Goal: Task Accomplishment & Management: Complete application form

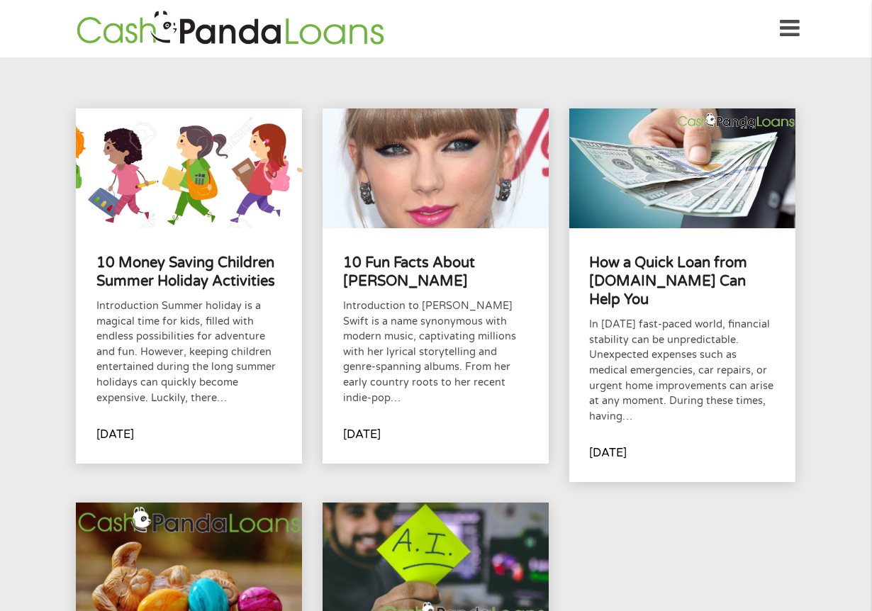
click at [245, 38] on img at bounding box center [230, 29] width 316 height 40
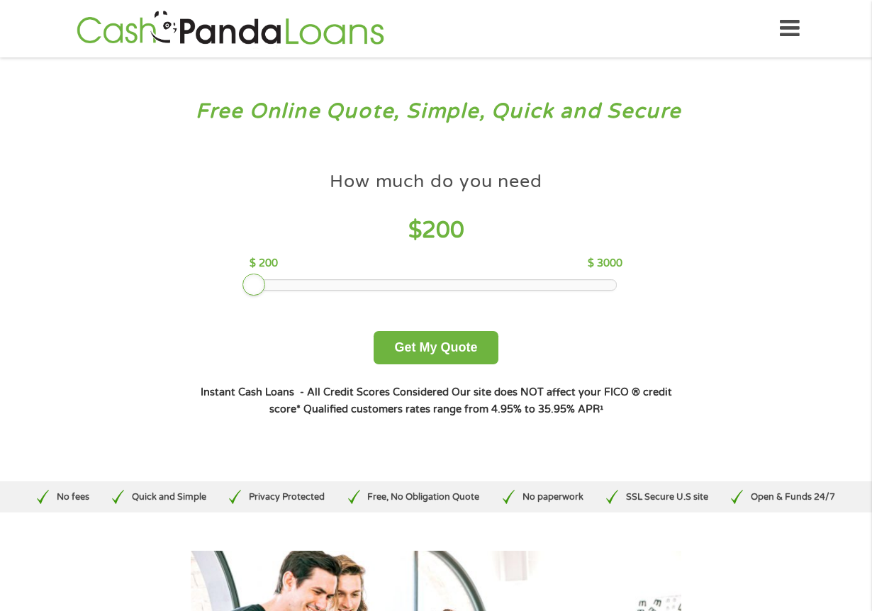
click at [259, 287] on div at bounding box center [436, 285] width 361 height 10
click at [262, 267] on p "$ 200" at bounding box center [263, 264] width 28 height 16
click at [265, 284] on div at bounding box center [436, 285] width 361 height 10
click at [252, 286] on div "How much do you need $ 300 $ 200 $ 3000" at bounding box center [435, 227] width 372 height 126
click at [249, 286] on div "How much do you need $ 300 $ 200 $ 3000 Get My Quote" at bounding box center [436, 264] width 496 height 200
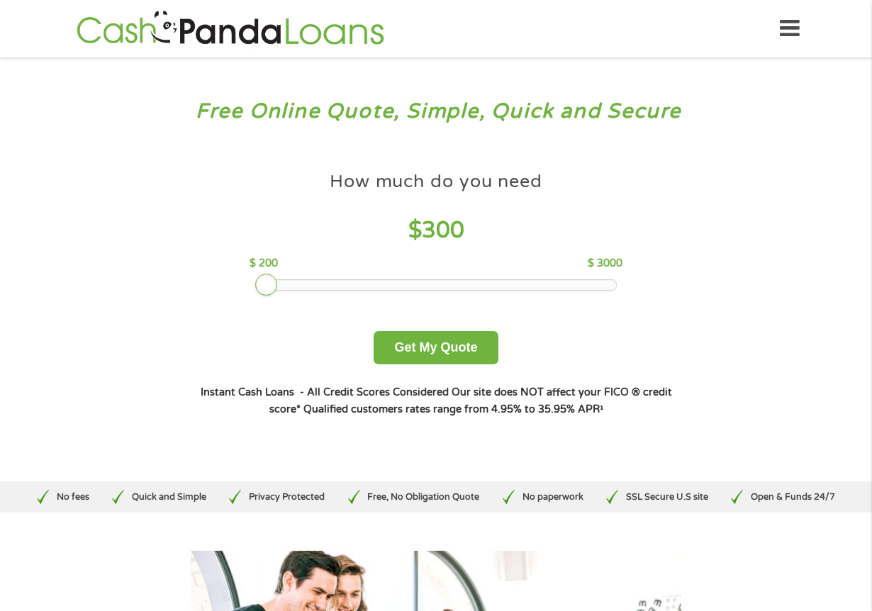
click at [258, 266] on p "$ 200" at bounding box center [263, 264] width 28 height 16
drag, startPoint x: 249, startPoint y: 283, endPoint x: 257, endPoint y: 286, distance: 8.3
click at [255, 286] on div "How much do you need $ 300 $ 200 $ 3000 Get My Quote" at bounding box center [436, 264] width 496 height 200
drag, startPoint x: 259, startPoint y: 286, endPoint x: 245, endPoint y: 288, distance: 13.5
click at [245, 288] on div at bounding box center [253, 285] width 23 height 23
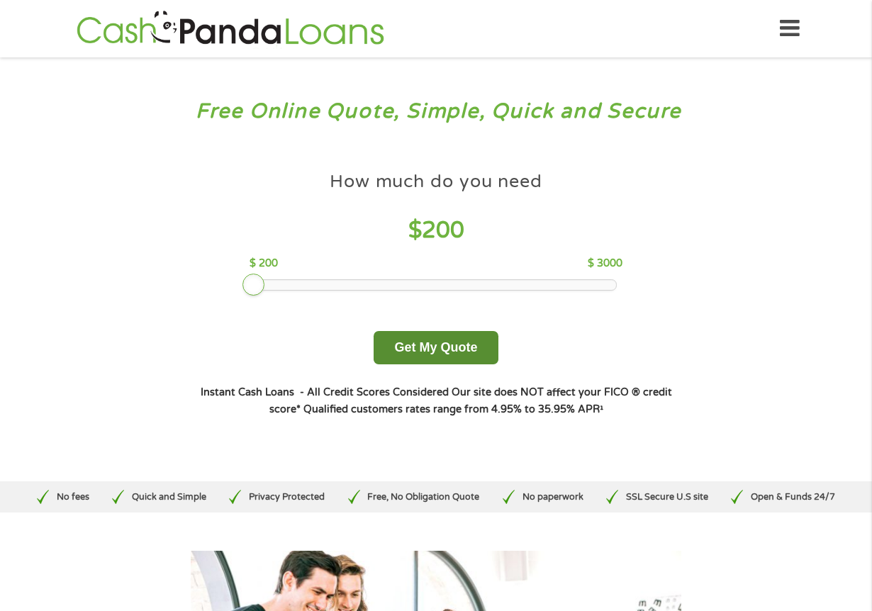
click at [409, 349] on button "Get My Quote" at bounding box center [436, 347] width 124 height 33
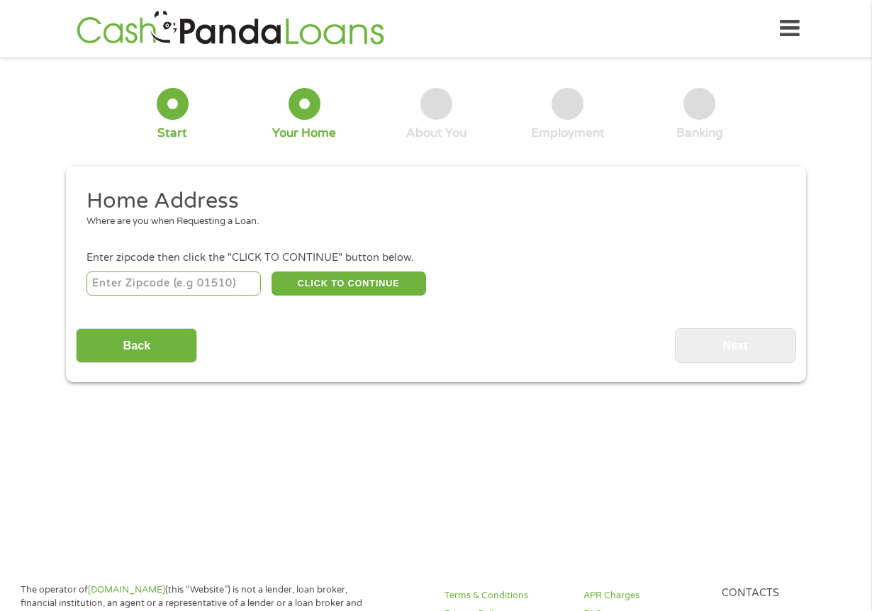
click at [191, 279] on input "number" at bounding box center [173, 283] width 175 height 24
type input "89117"
select select "Nevada"
click at [303, 286] on button "CLICK TO CONTINUE" at bounding box center [348, 283] width 155 height 24
type input "89117"
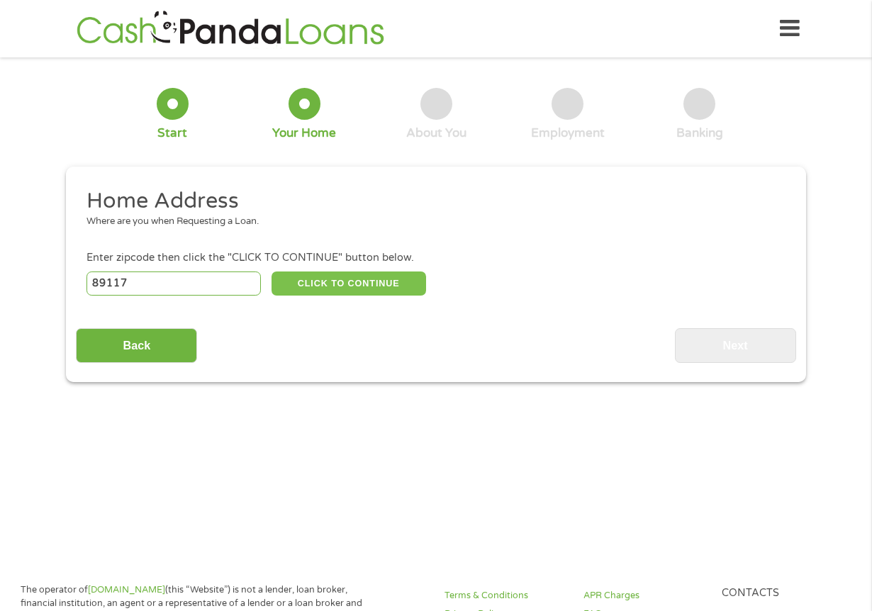
type input "Las Vegas"
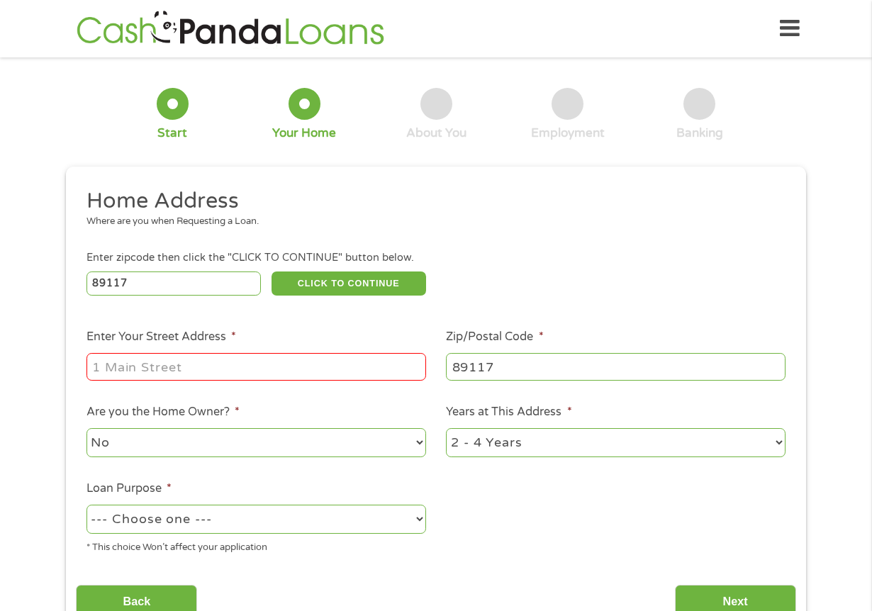
click at [152, 368] on input "Enter Your Street Address *" at bounding box center [255, 366] width 339 height 27
type input "9501 W Sahara Ave Suite 2209"
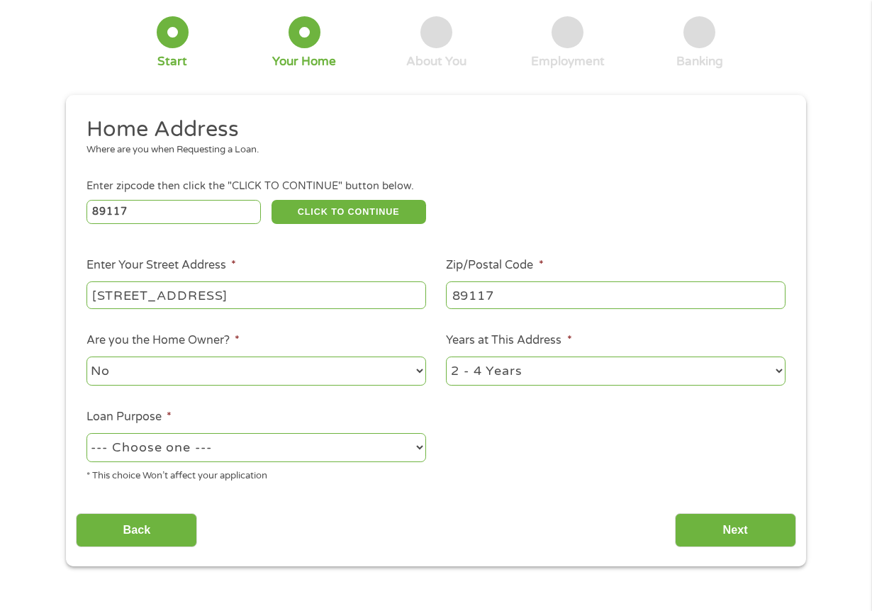
scroll to position [142, 0]
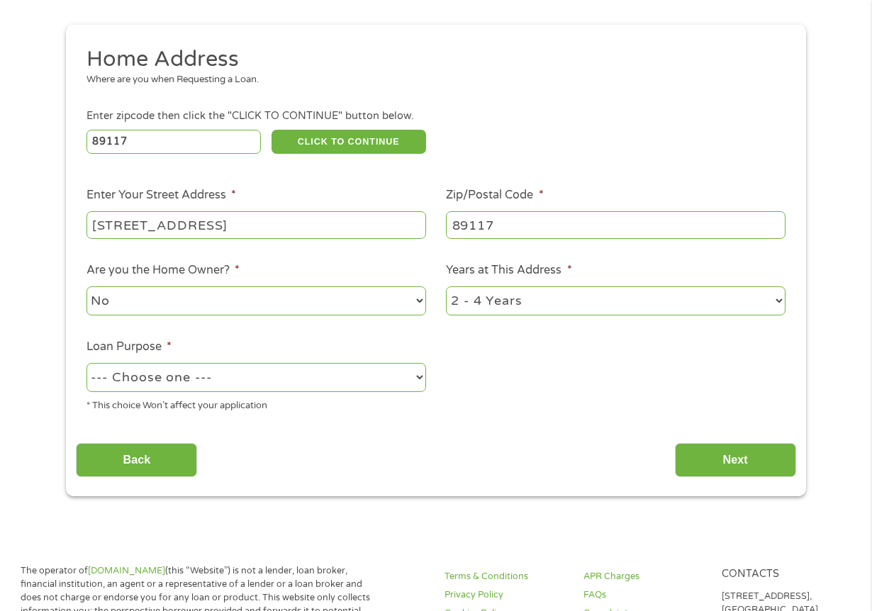
click at [164, 381] on select "--- Choose one --- Pay Bills Debt Consolidation Home Improvement Major Purchase…" at bounding box center [255, 377] width 339 height 29
select select "shorttermcash"
click at [86, 363] on select "--- Choose one --- Pay Bills Debt Consolidation Home Improvement Major Purchase…" at bounding box center [255, 377] width 339 height 29
click at [701, 451] on input "Next" at bounding box center [735, 460] width 121 height 35
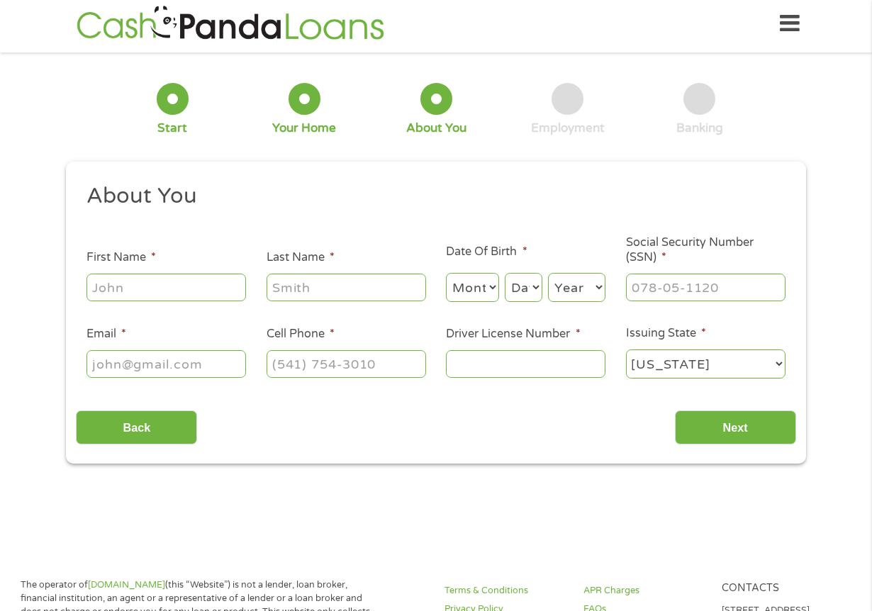
scroll to position [0, 0]
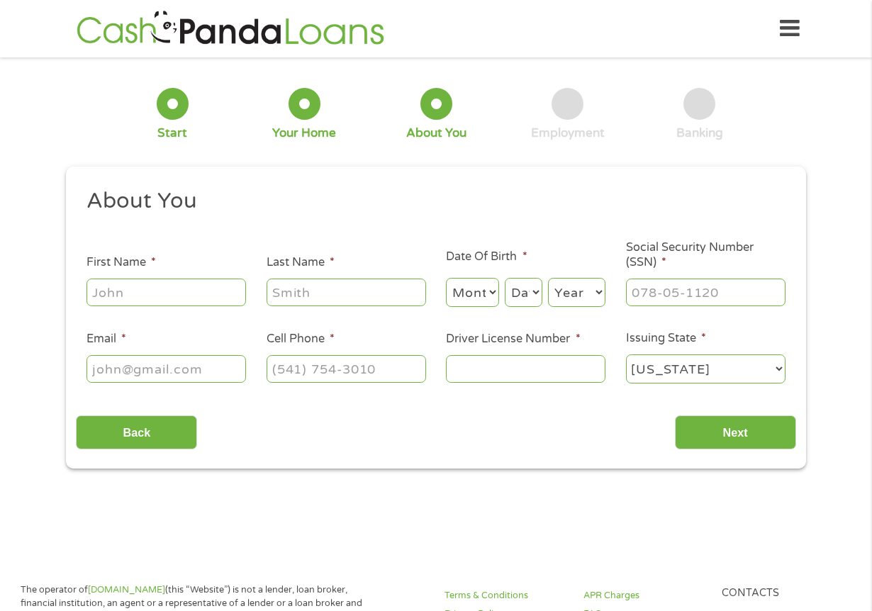
click at [181, 293] on input "First Name *" at bounding box center [165, 292] width 159 height 27
type input "Ramona"
type input "Hamilton"
type input "ramona.hawkins@yahoo.com"
click at [490, 289] on select "Month 1 2 3 4 5 6 7 8 9 10 11 12" at bounding box center [472, 292] width 53 height 29
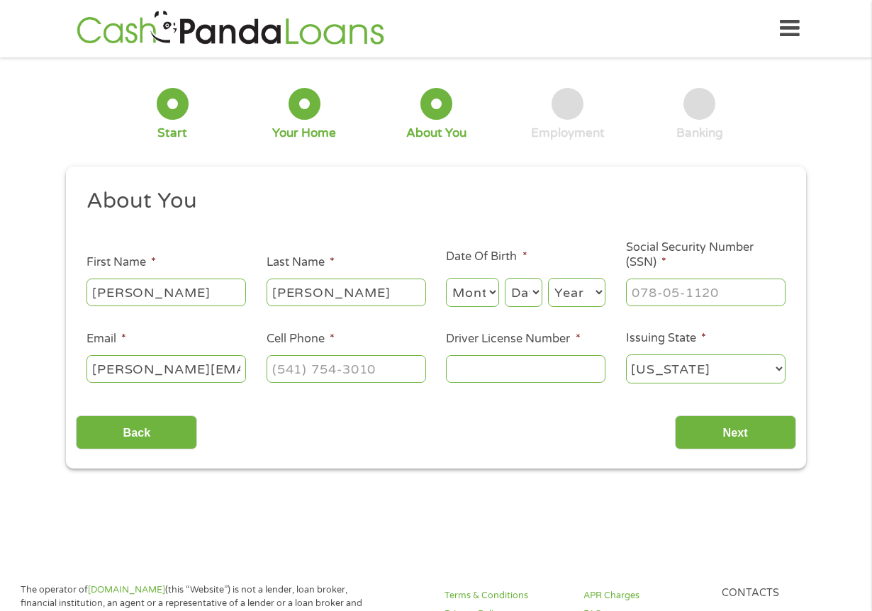
select select "1"
click at [446, 278] on select "Month 1 2 3 4 5 6 7 8 9 10 11 12" at bounding box center [472, 292] width 53 height 29
click at [524, 290] on select "Day 1 2 3 4 5 6 7 8 9 10 11 12 13 14 15 16 17 18 19 20 21 22 23 24 25 26 27 28 …" at bounding box center [524, 292] width 38 height 29
select select "16"
click at [505, 278] on select "Day 1 2 3 4 5 6 7 8 9 10 11 12 13 14 15 16 17 18 19 20 21 22 23 24 25 26 27 28 …" at bounding box center [524, 292] width 38 height 29
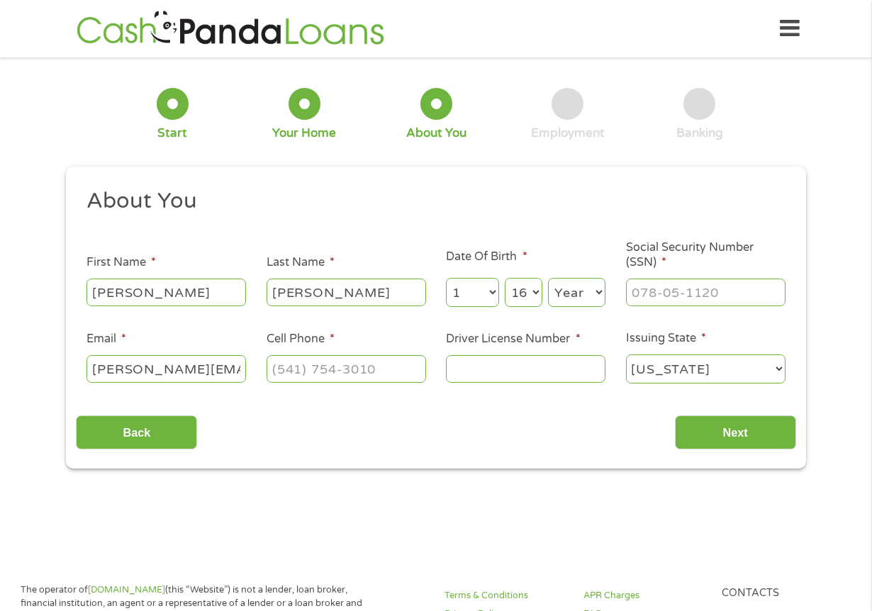
click at [568, 298] on select "Year 2007 2006 2005 2004 2003 2002 2001 2000 1999 1998 1997 1996 1995 1994 1993…" at bounding box center [576, 292] width 57 height 29
select select "1959"
click at [548, 278] on select "Year 2007 2006 2005 2004 2003 2002 2001 2000 1999 1998 1997 1996 1995 1994 1993…" at bounding box center [576, 292] width 57 height 29
click at [658, 294] on input "___-__-____" at bounding box center [705, 292] width 159 height 27
type input "___-56-2087"
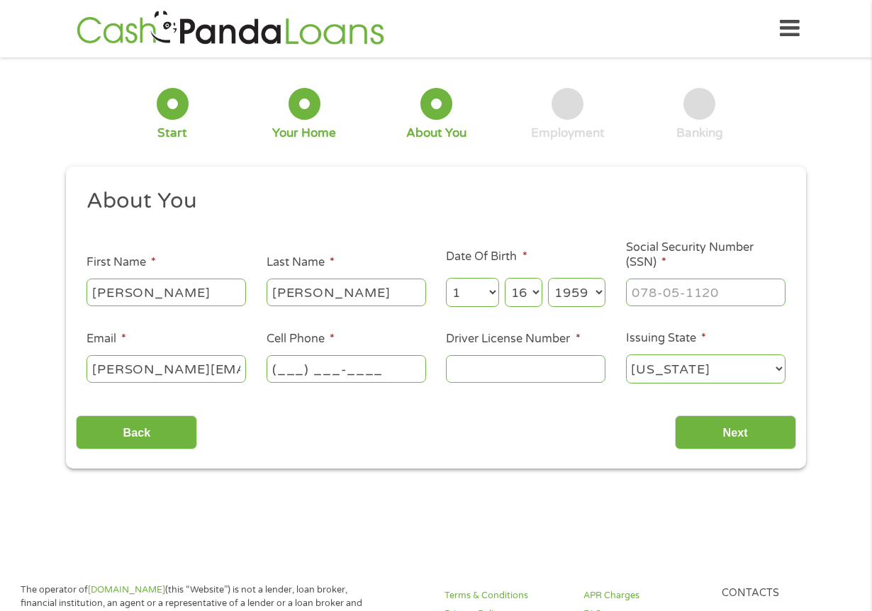
click at [357, 374] on input "(___) ___-____" at bounding box center [345, 368] width 159 height 27
type input "(904) 210-2490"
click at [485, 376] on input "Driver License Number *" at bounding box center [525, 368] width 159 height 27
type input "1605197680"
click at [662, 421] on div "Back Next" at bounding box center [435, 427] width 719 height 45
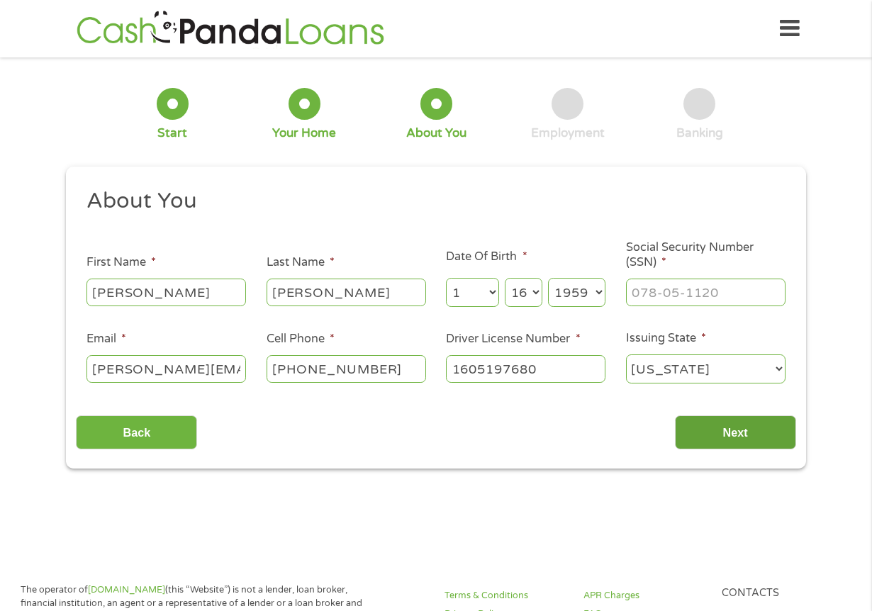
click at [725, 433] on input "Next" at bounding box center [735, 432] width 121 height 35
click at [712, 423] on input "Next" at bounding box center [735, 432] width 121 height 35
click at [711, 431] on input "Next" at bounding box center [735, 432] width 121 height 35
type input "___-__-____"
click at [651, 296] on input "___-__-____" at bounding box center [705, 292] width 159 height 27
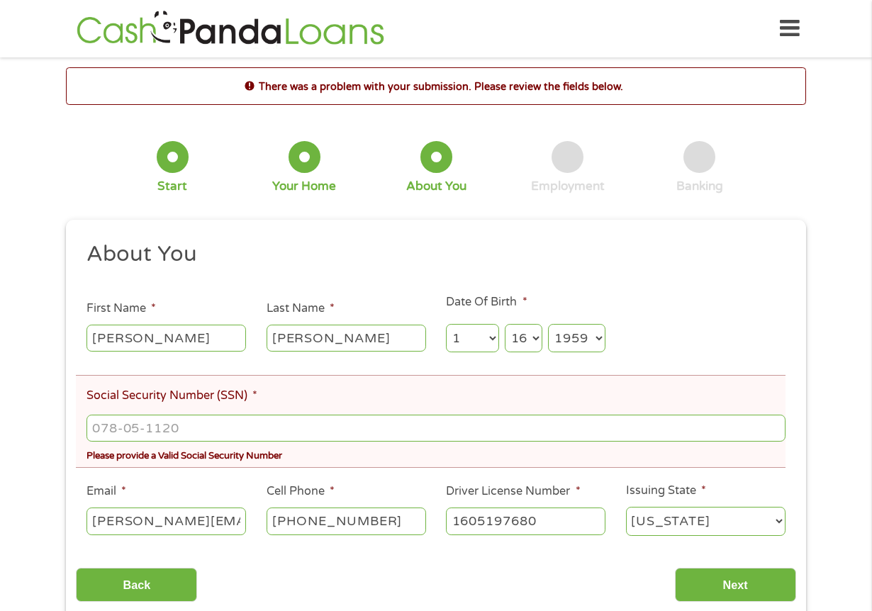
scroll to position [6, 6]
click at [107, 430] on input "___-__-____" at bounding box center [435, 428] width 699 height 27
click at [94, 431] on input "__5-62-0875" at bounding box center [435, 428] width 699 height 27
type input "562-08-7581"
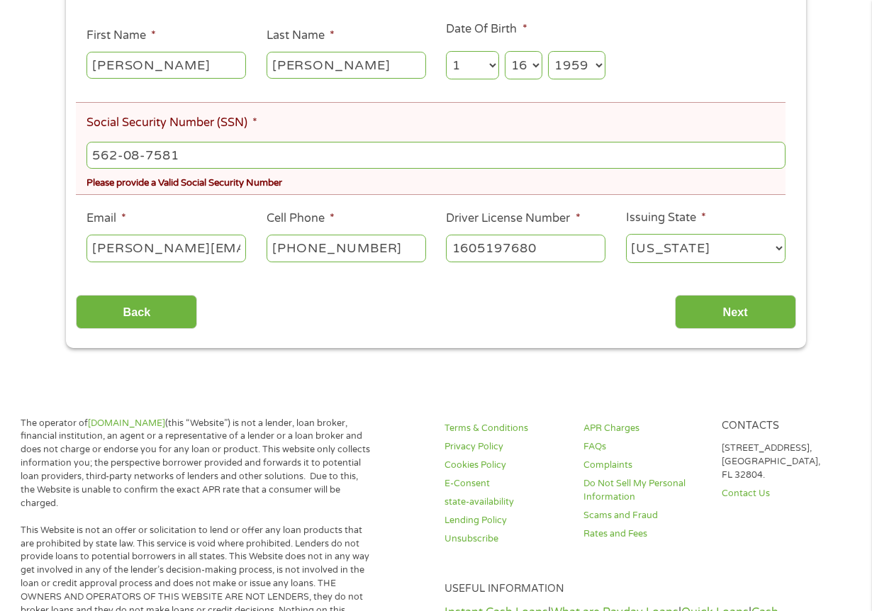
scroll to position [284, 0]
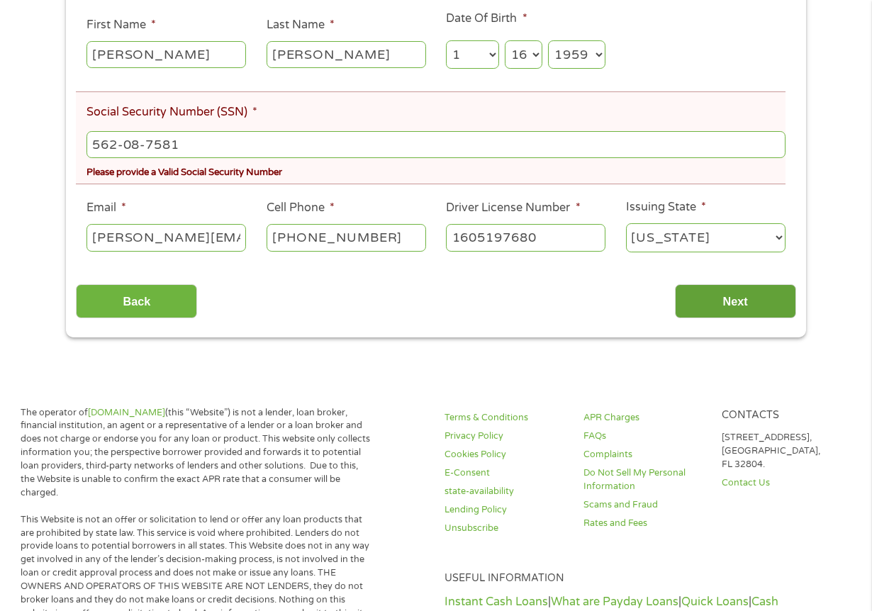
click at [708, 298] on input "Next" at bounding box center [735, 301] width 121 height 35
click at [722, 299] on input "Next" at bounding box center [735, 301] width 121 height 35
click at [200, 140] on input "562-08-7581" at bounding box center [435, 144] width 699 height 27
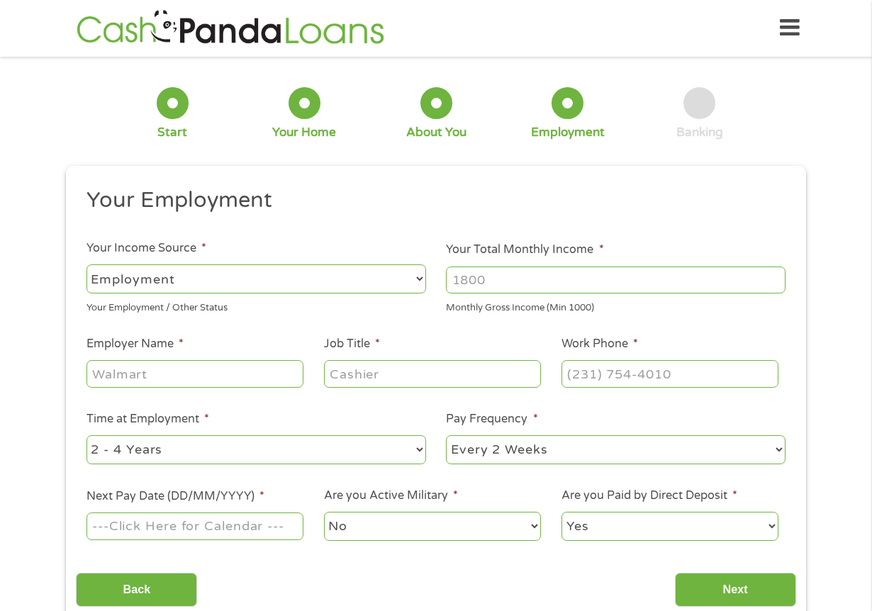
scroll to position [0, 0]
click at [200, 278] on select "--- Choose one --- Employment Self Employed Benefits" at bounding box center [255, 279] width 339 height 29
select select "benefits"
click at [86, 265] on select "--- Choose one --- Employment Self Employed Benefits" at bounding box center [255, 279] width 339 height 29
type input "Other"
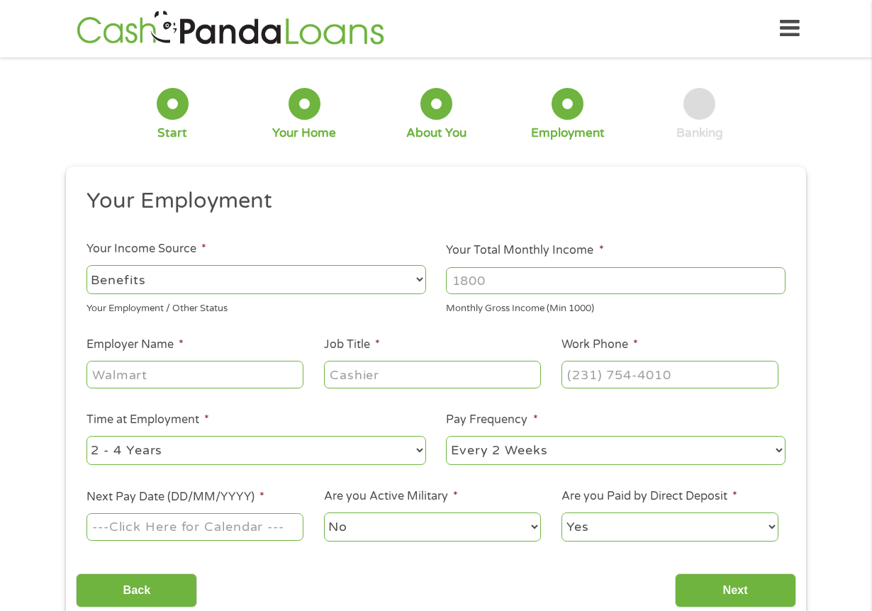
type input "(904) 210-2490"
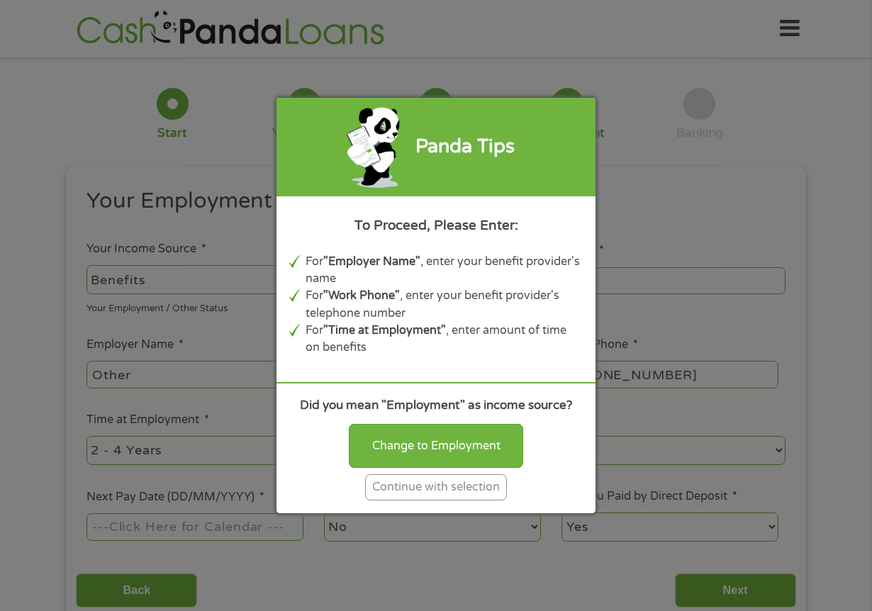
click at [176, 372] on div "Panda Tips To Proceed, Please Enter: For "Employer Name" , enter your benefit p…" at bounding box center [436, 305] width 872 height 611
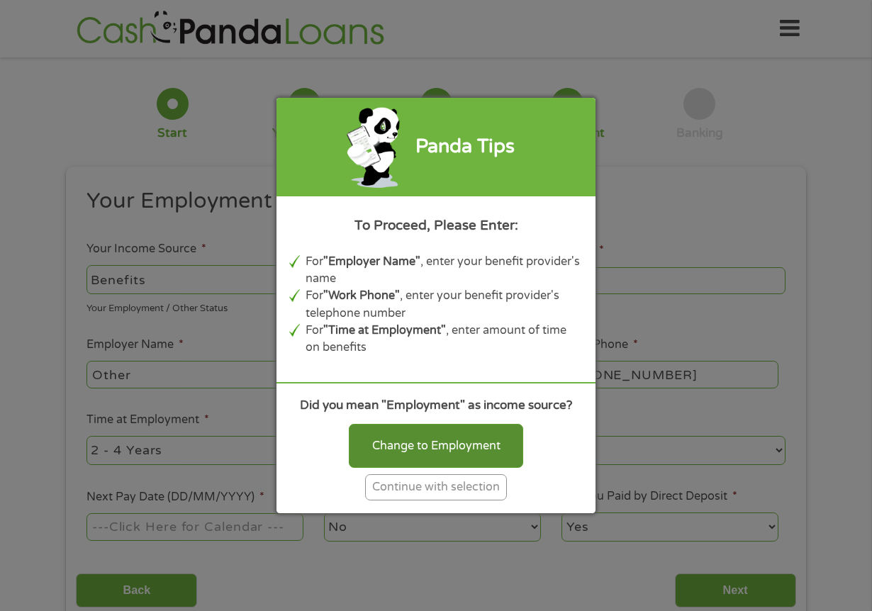
click at [427, 442] on div "Change to Employment" at bounding box center [436, 446] width 174 height 44
select select "fullTime"
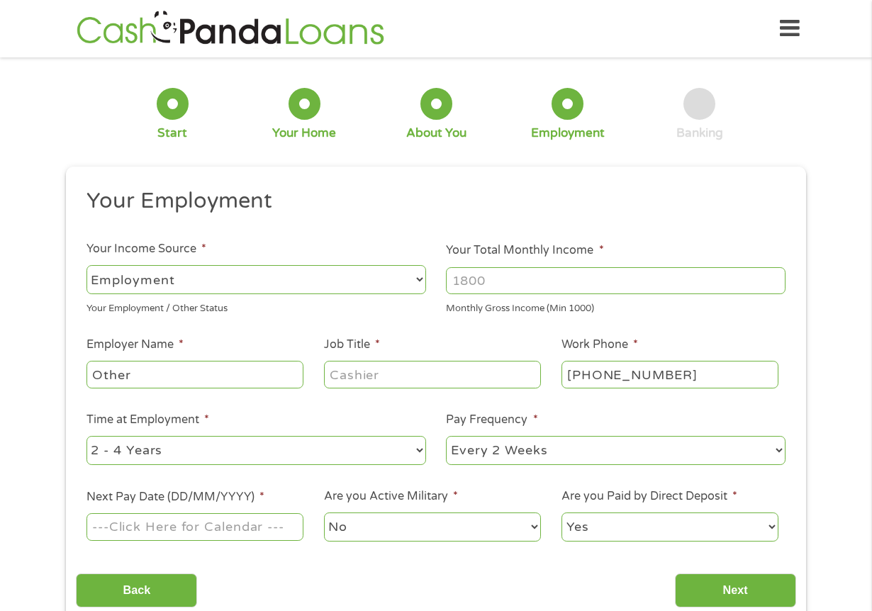
click at [179, 368] on input "Other" at bounding box center [194, 374] width 217 height 27
type input "O"
type input "social security"
click at [359, 372] on input "Job Title *" at bounding box center [432, 374] width 217 height 27
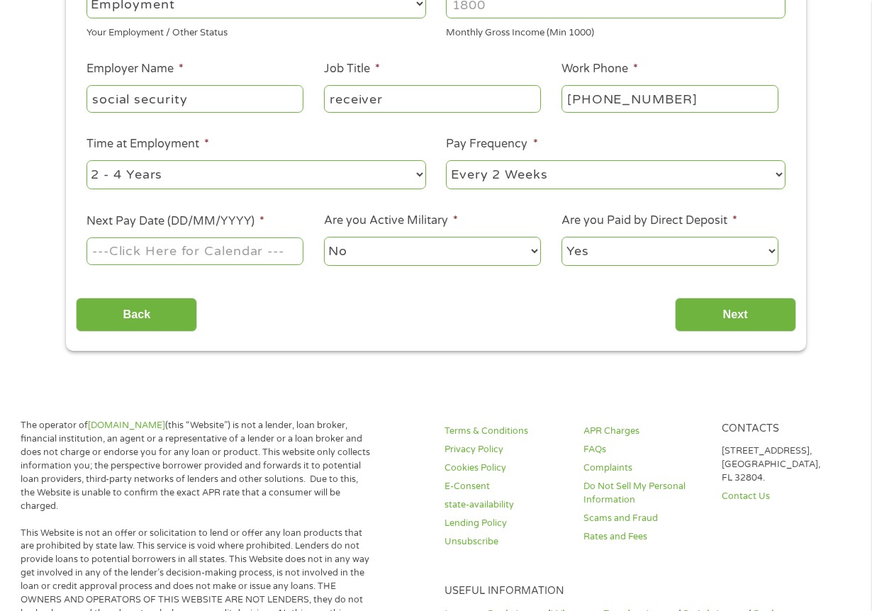
scroll to position [284, 0]
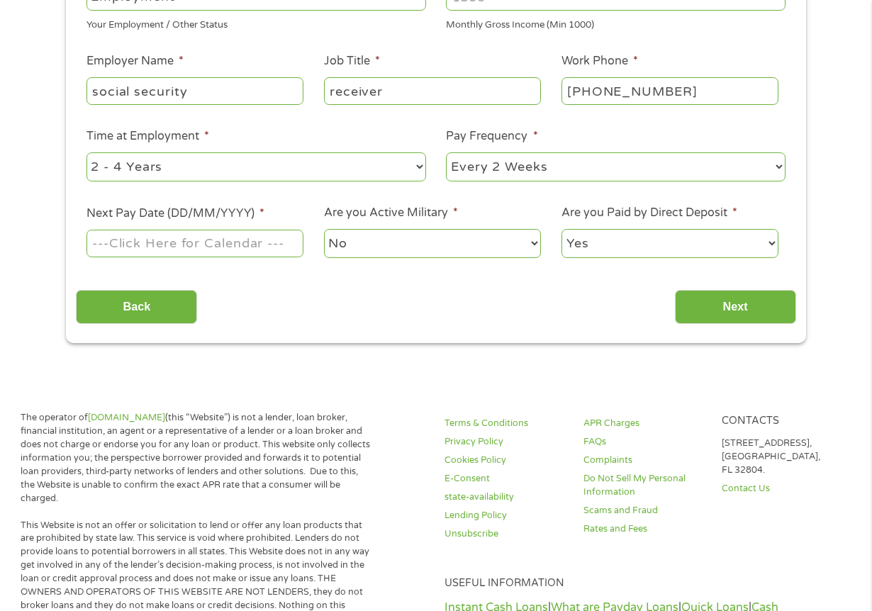
type input "receiver"
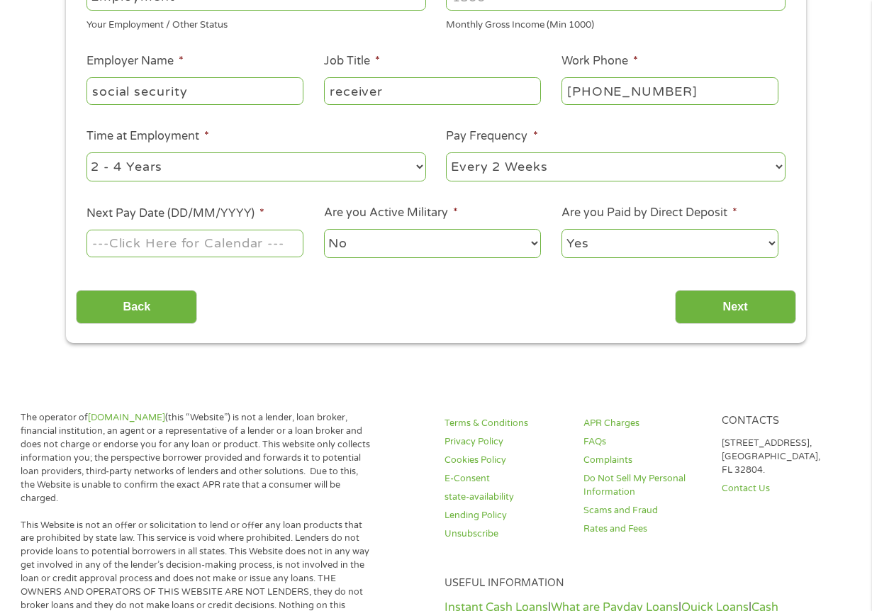
click at [177, 245] on input "Next Pay Date (DD/MM/YYYY) *" at bounding box center [194, 243] width 217 height 27
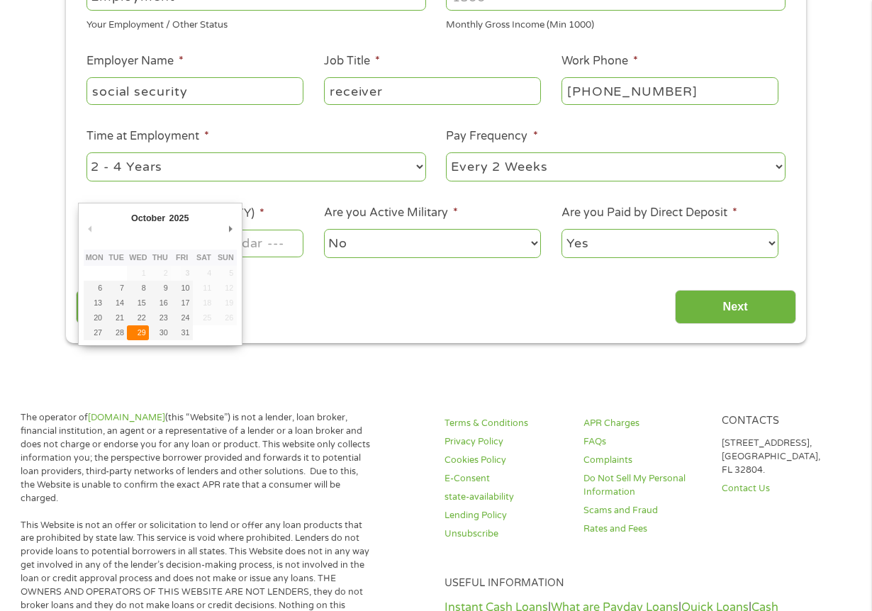
type input "29/10/2025"
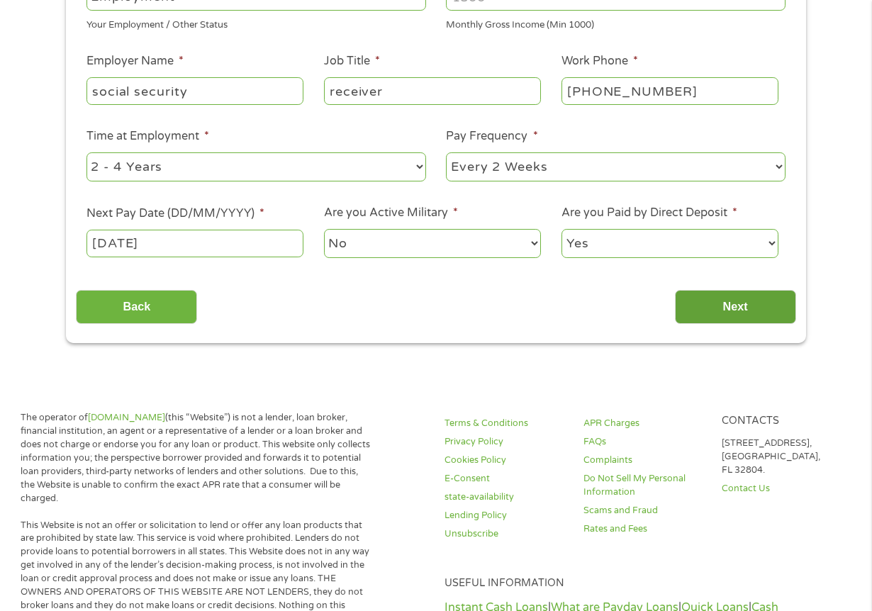
click at [731, 307] on input "Next" at bounding box center [735, 307] width 121 height 35
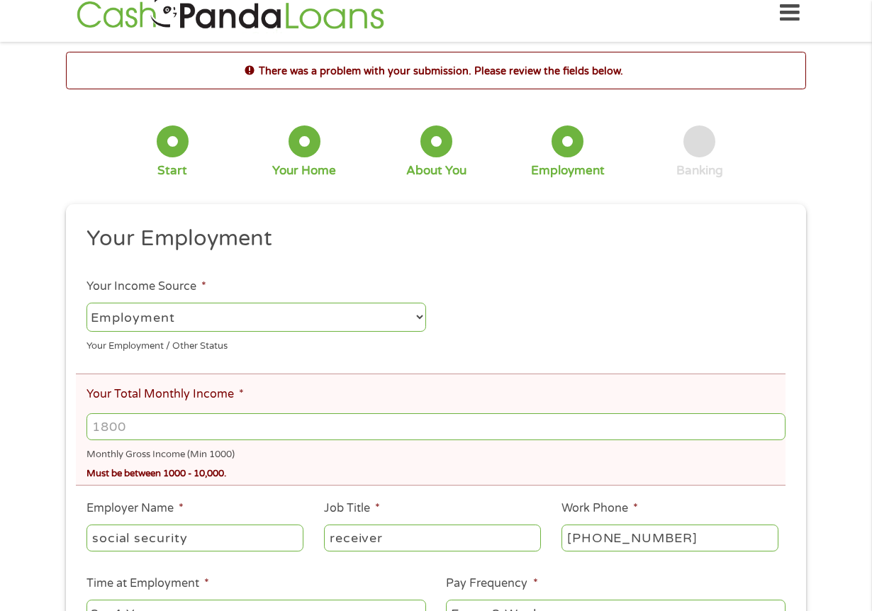
scroll to position [0, 0]
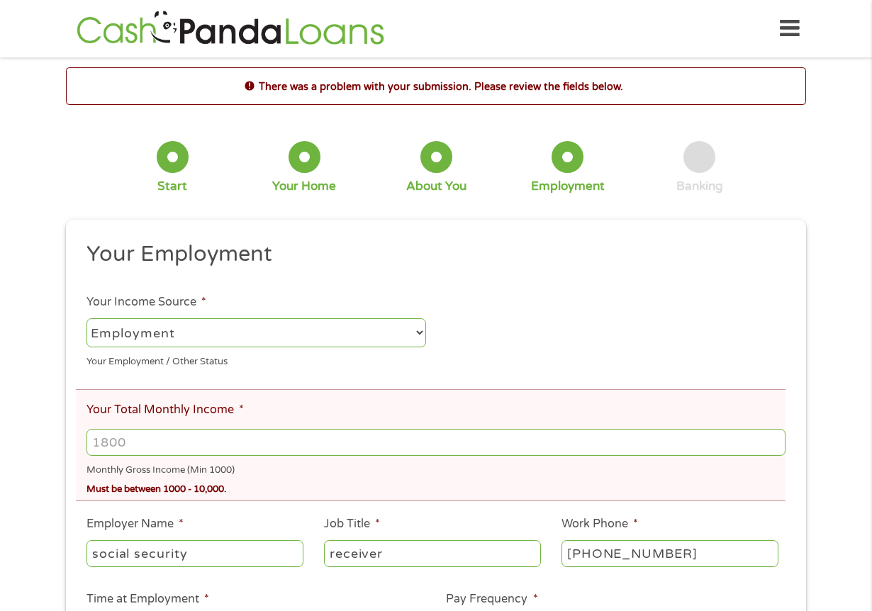
drag, startPoint x: 658, startPoint y: 332, endPoint x: 614, endPoint y: 359, distance: 50.9
click at [617, 357] on ul "Your Employment Your Income Source * --- Choose one --- Employment Self Employe…" at bounding box center [435, 486] width 719 height 493
click at [137, 445] on input "Your Total Monthly Income *" at bounding box center [435, 442] width 699 height 27
drag, startPoint x: 137, startPoint y: 439, endPoint x: 72, endPoint y: 424, distance: 67.0
click at [72, 424] on div "This field is hidden when viewing the form gclid EAIaIQobChMIyZXb4K2IkAMVGSZECB…" at bounding box center [436, 513] width 740 height 586
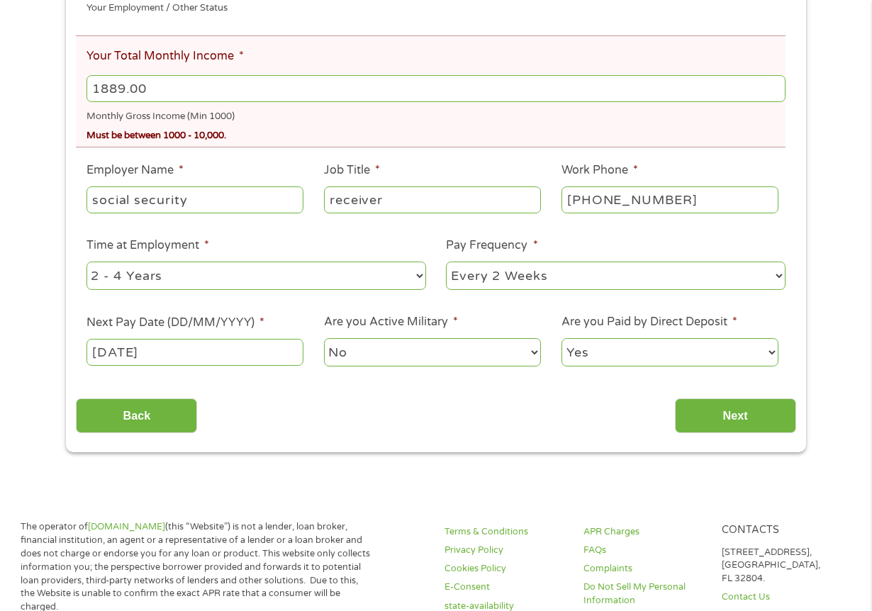
scroll to position [354, 0]
type input "1889.00"
click at [723, 417] on input "Next" at bounding box center [735, 415] width 121 height 35
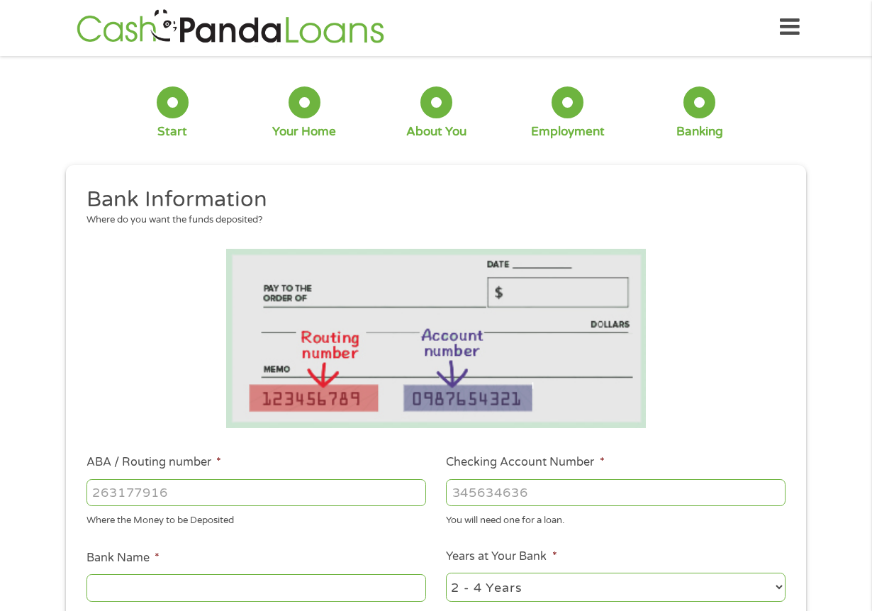
scroll to position [0, 0]
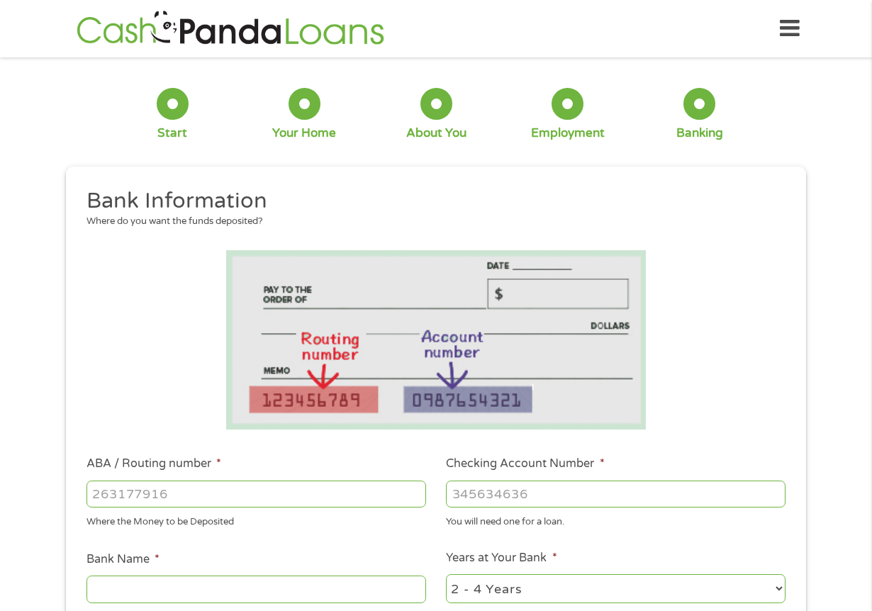
click at [191, 495] on input "ABA / Routing number *" at bounding box center [255, 494] width 339 height 27
type input "041215980"
type input "Sutton Bank"
type input "041215980"
click at [483, 488] on input "Checking Account Number *" at bounding box center [615, 494] width 339 height 27
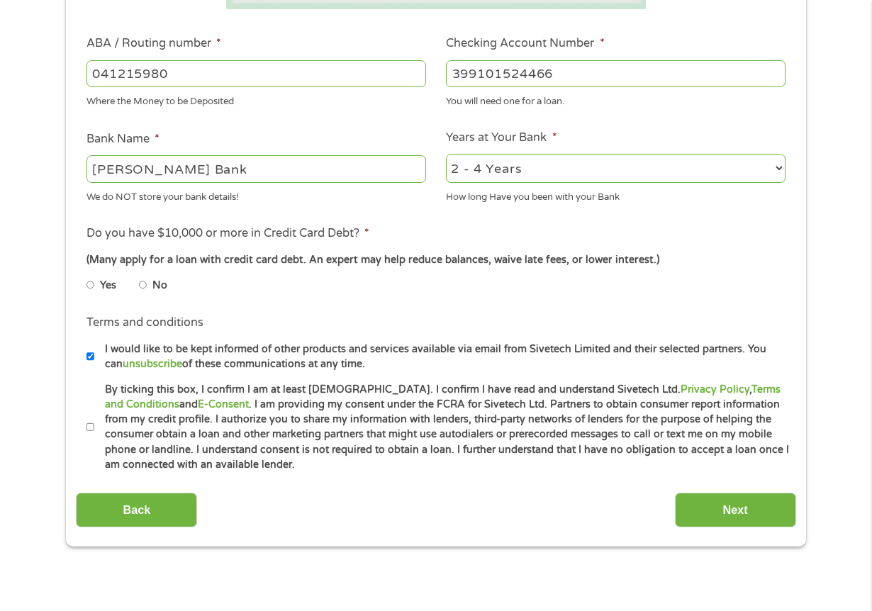
scroll to position [425, 0]
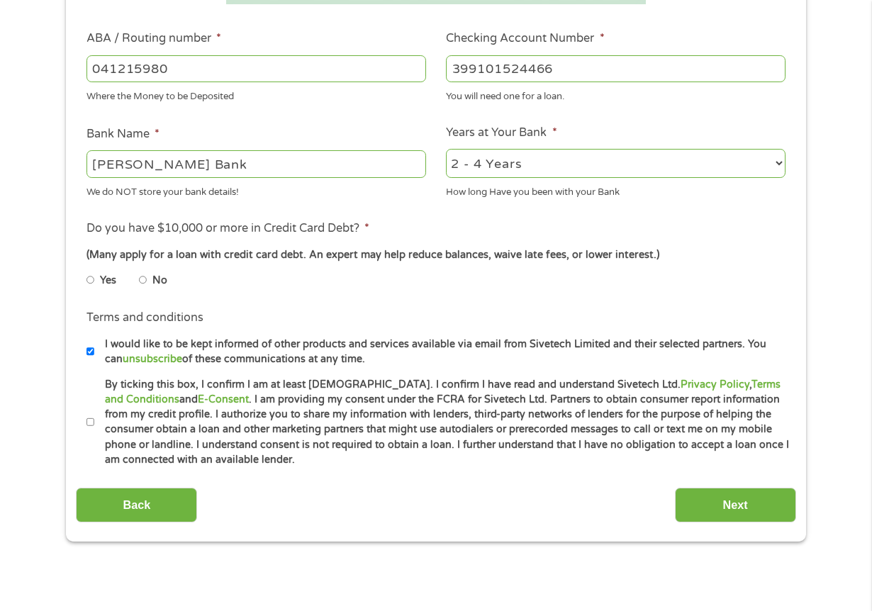
type input "399101524466"
click at [142, 279] on input "No" at bounding box center [143, 280] width 9 height 23
radio input "true"
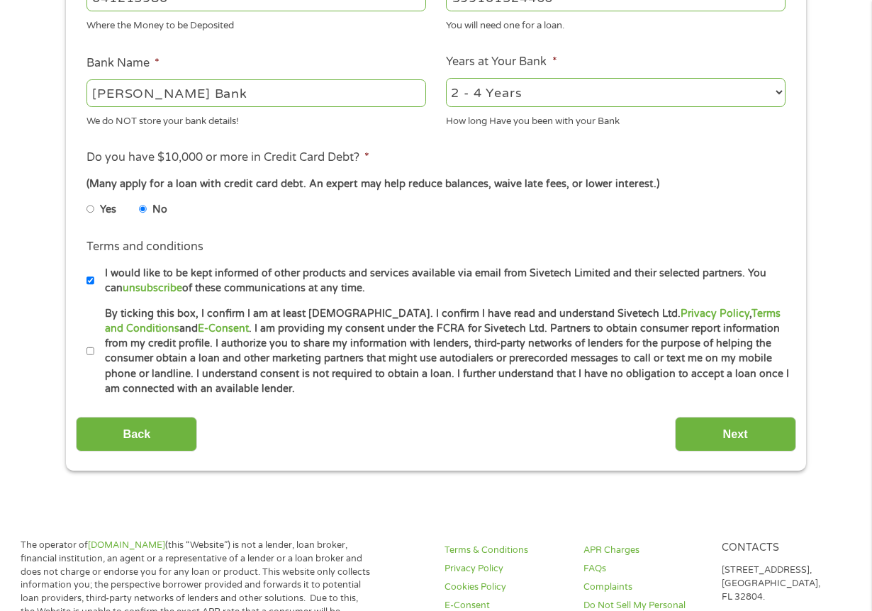
scroll to position [567, 0]
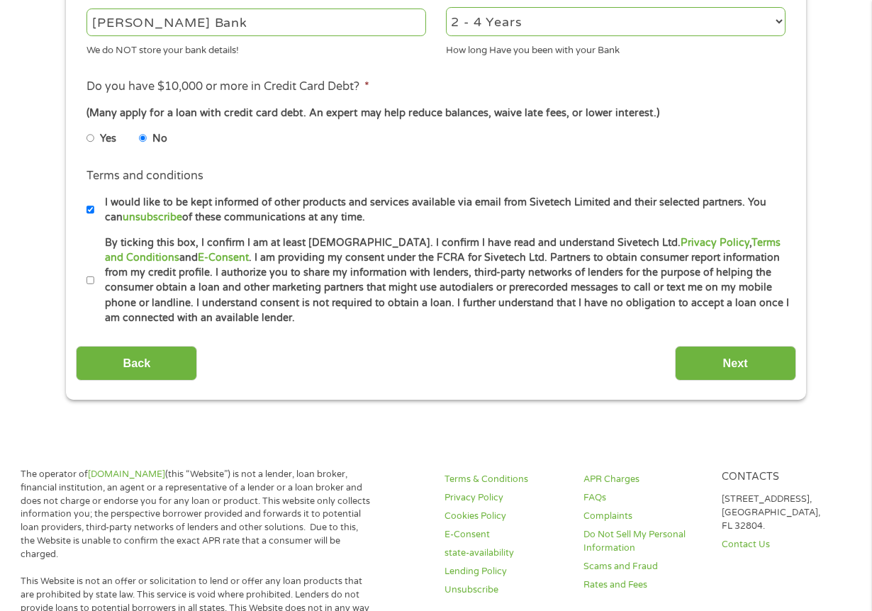
click at [87, 281] on input "By ticking this box, I confirm I am at least 18 years old. I confirm I have rea…" at bounding box center [90, 280] width 9 height 23
checkbox input "true"
click at [727, 359] on input "Next" at bounding box center [735, 363] width 121 height 35
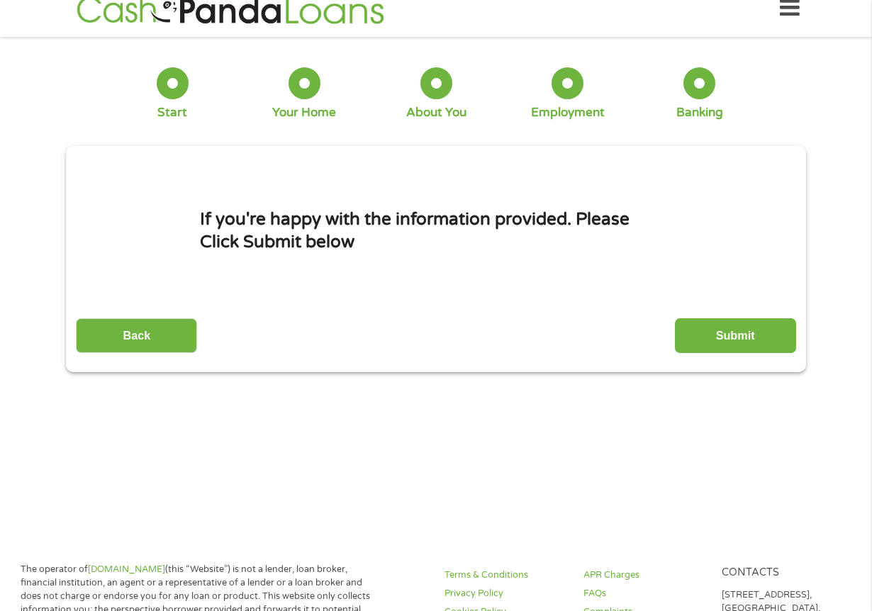
scroll to position [0, 0]
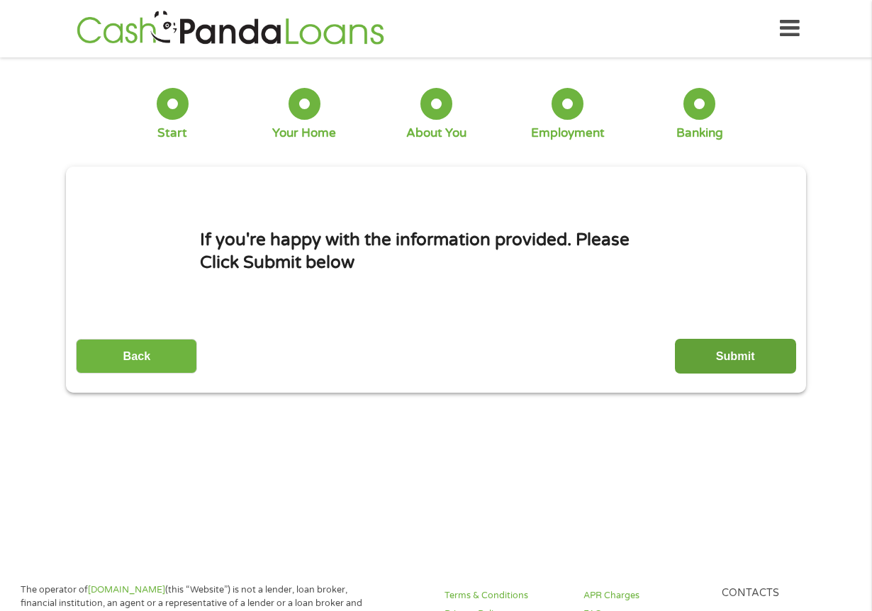
click at [710, 359] on input "Submit" at bounding box center [735, 356] width 121 height 35
